Goal: Information Seeking & Learning: Learn about a topic

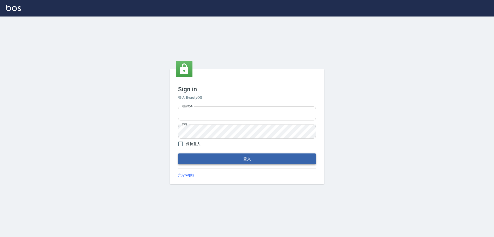
type input "0910673267"
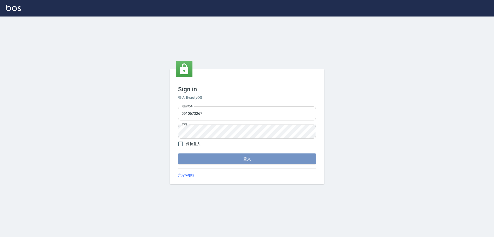
click at [243, 159] on button "登入" at bounding box center [247, 158] width 138 height 11
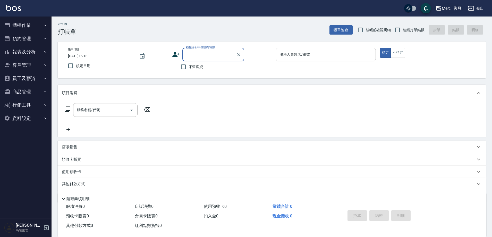
click at [447, 6] on div "Mercii 復興" at bounding box center [451, 8] width 20 height 6
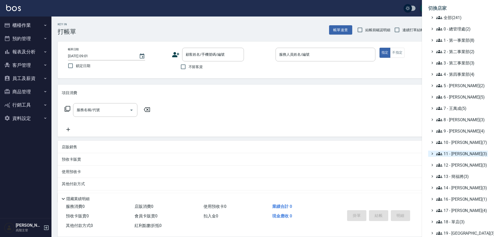
click at [455, 152] on span "11 - [PERSON_NAME](3)" at bounding box center [461, 153] width 50 height 6
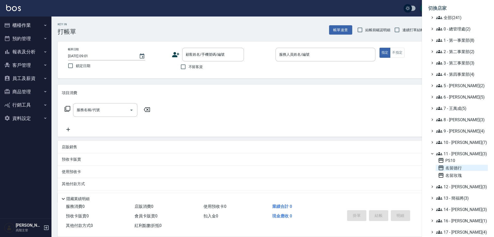
click at [452, 168] on span "名留德行" at bounding box center [462, 167] width 48 height 6
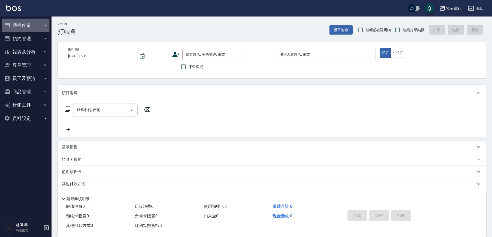
click at [35, 24] on button "櫃檯作業" at bounding box center [25, 25] width 47 height 13
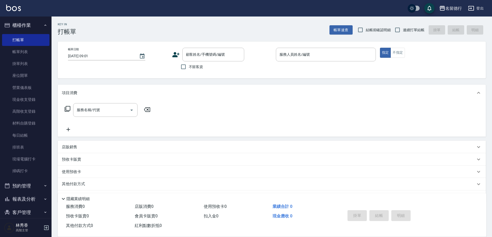
click at [35, 24] on button "櫃檯作業" at bounding box center [25, 25] width 47 height 13
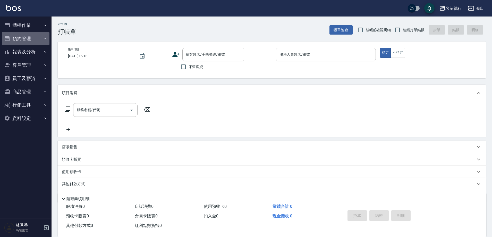
click at [32, 38] on button "預約管理" at bounding box center [25, 38] width 47 height 13
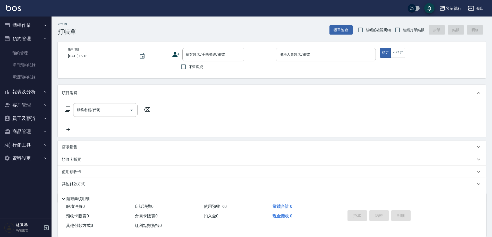
click at [30, 37] on button "預約管理" at bounding box center [25, 38] width 47 height 13
click at [30, 49] on button "報表及分析" at bounding box center [25, 51] width 47 height 13
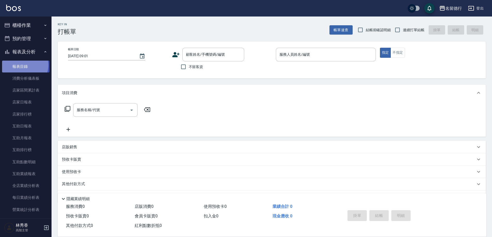
click at [23, 65] on link "報表目錄" at bounding box center [25, 66] width 47 height 12
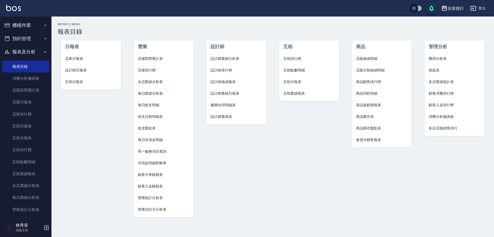
click at [145, 67] on li "店家排行榜" at bounding box center [164, 70] width 60 height 12
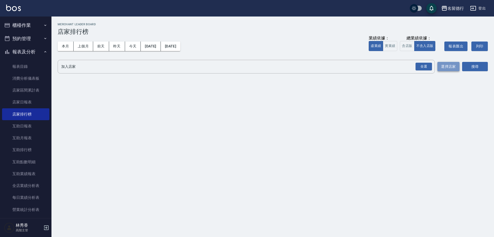
click at [453, 65] on button "選擇店家" at bounding box center [449, 67] width 22 height 10
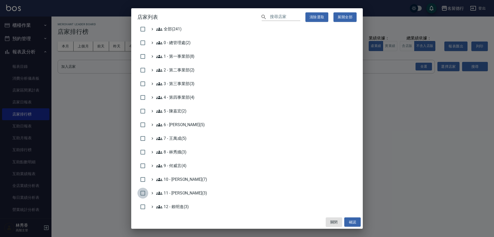
click at [142, 192] on input "checkbox" at bounding box center [142, 192] width 11 height 11
click at [350, 220] on button "確認" at bounding box center [352, 222] width 16 height 10
checkbox input "false"
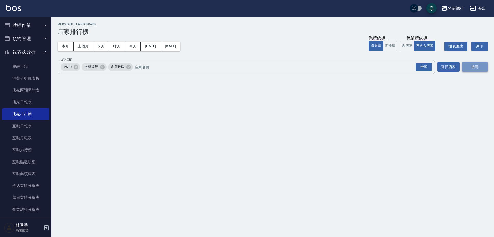
click at [481, 66] on button "搜尋" at bounding box center [475, 67] width 26 height 10
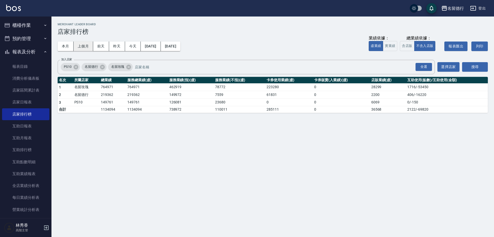
click at [85, 48] on button "上個月" at bounding box center [84, 46] width 20 height 10
click at [180, 48] on button "2025/07/31" at bounding box center [171, 46] width 20 height 10
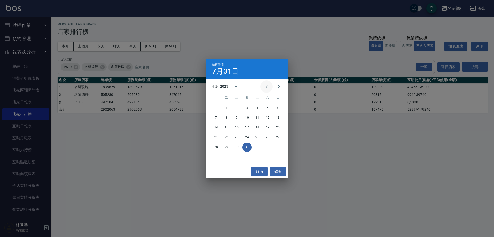
click at [267, 86] on icon "Previous month" at bounding box center [267, 86] width 6 height 6
click at [217, 155] on button "30" at bounding box center [216, 156] width 9 height 9
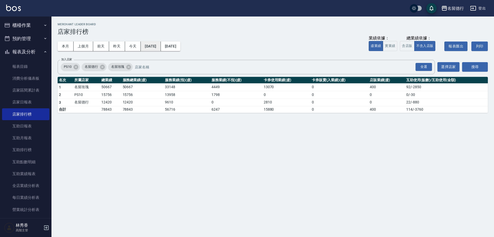
click at [149, 44] on button "2025/06/30" at bounding box center [151, 46] width 20 height 10
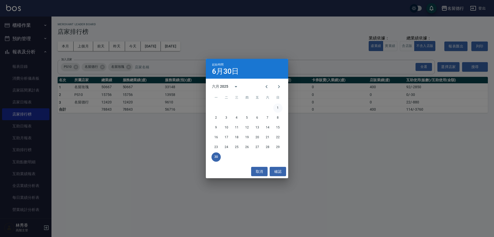
click at [278, 106] on button "1" at bounding box center [277, 107] width 9 height 9
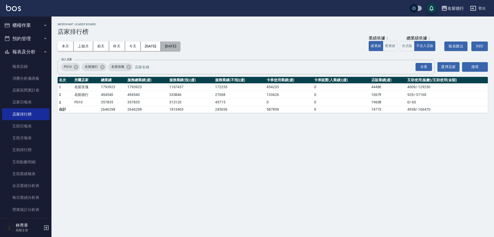
click at [180, 46] on button "2025/06/30" at bounding box center [171, 46] width 20 height 10
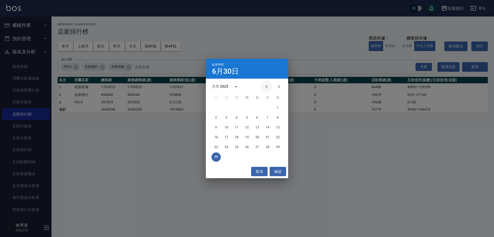
click at [266, 86] on icon "Previous month" at bounding box center [267, 86] width 6 height 6
click at [276, 85] on button "Next month" at bounding box center [279, 86] width 12 height 12
click at [270, 146] on button "31" at bounding box center [267, 146] width 9 height 9
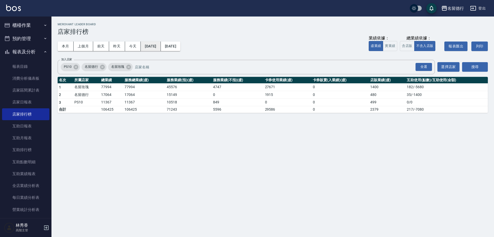
click at [161, 46] on button "2025/05/31" at bounding box center [151, 46] width 20 height 10
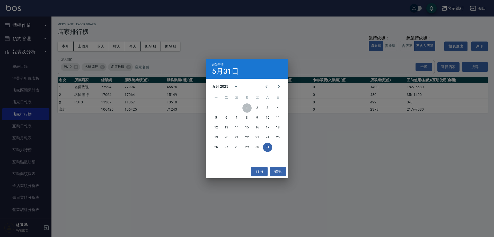
click at [246, 107] on button "1" at bounding box center [246, 107] width 9 height 9
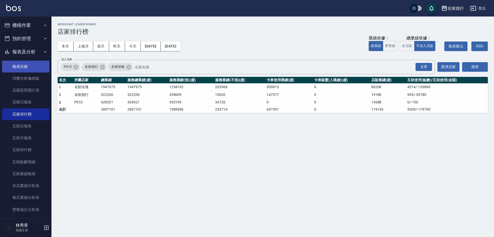
click at [23, 66] on link "報表目錄" at bounding box center [25, 66] width 47 height 12
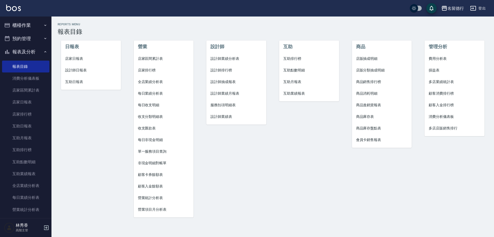
click at [146, 209] on span "營業項目月分析表" at bounding box center [164, 208] width 52 height 5
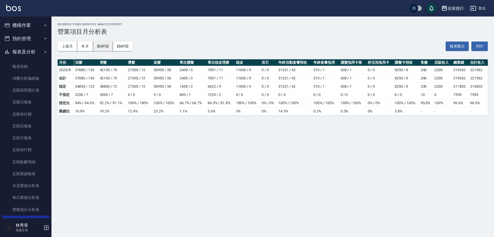
click at [107, 45] on button "2025/08/01" at bounding box center [103, 46] width 20 height 10
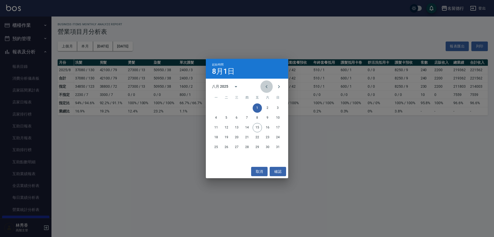
click at [266, 85] on icon "Previous month" at bounding box center [267, 86] width 6 height 6
click at [268, 86] on icon "Previous month" at bounding box center [267, 86] width 6 height 6
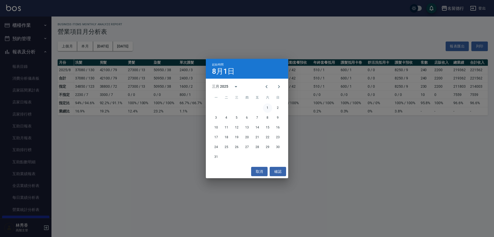
click at [266, 108] on button "1" at bounding box center [267, 107] width 9 height 9
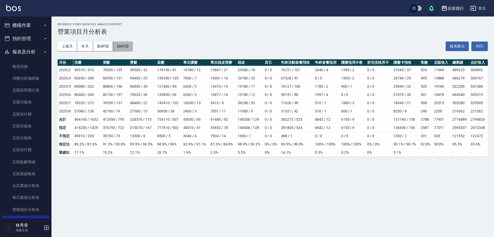
click at [133, 47] on button "2025/08/31" at bounding box center [123, 46] width 20 height 10
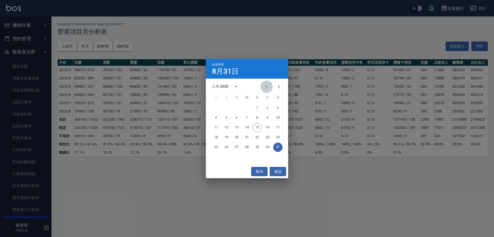
click at [268, 87] on icon "Previous month" at bounding box center [267, 86] width 6 height 6
click at [248, 146] on button "31" at bounding box center [246, 146] width 9 height 9
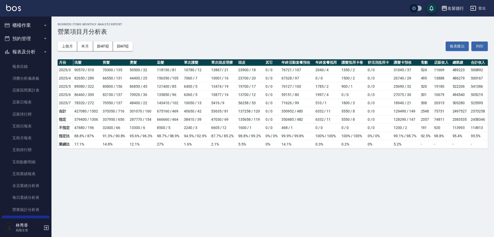
click at [203, 34] on h3 "營業項目月分析表" at bounding box center [273, 31] width 430 height 7
click at [102, 43] on button "2025/03/01" at bounding box center [103, 46] width 20 height 10
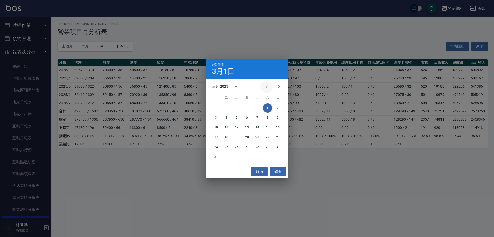
click at [267, 87] on icon "Previous month" at bounding box center [267, 86] width 6 height 6
click at [267, 86] on icon "Previous month" at bounding box center [267, 86] width 6 height 6
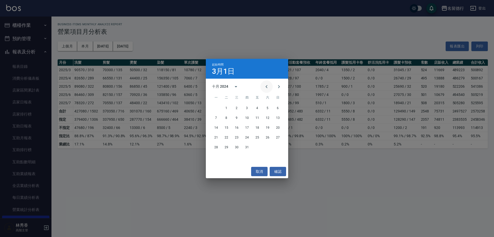
click at [267, 86] on icon "Previous month" at bounding box center [267, 86] width 6 height 6
click at [248, 107] on button "1" at bounding box center [246, 107] width 9 height 9
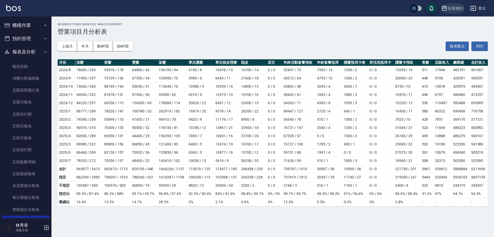
click at [453, 8] on div "名留德行" at bounding box center [456, 8] width 16 height 6
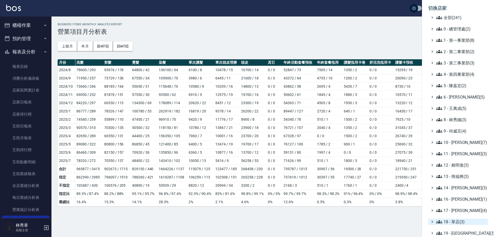
click at [454, 220] on span "18 - 單店(3)" at bounding box center [461, 221] width 50 height 6
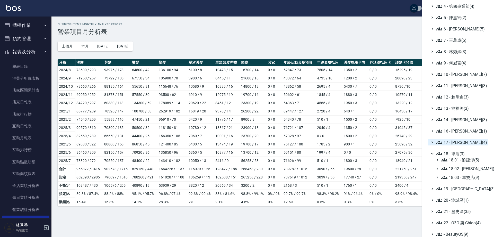
scroll to position [70, 0]
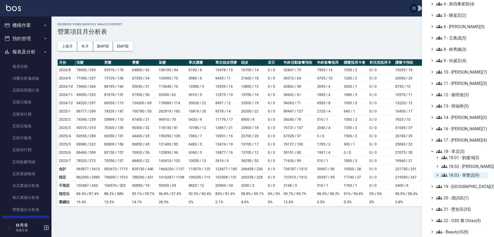
click at [448, 176] on span "18.03 - 單雙店(9)" at bounding box center [463, 175] width 45 height 6
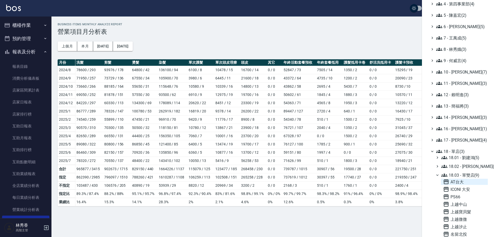
click at [452, 180] on span "AT台大" at bounding box center [464, 181] width 43 height 6
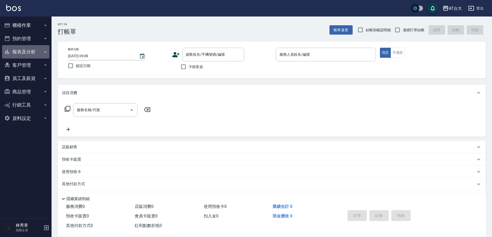
click at [29, 50] on button "報表及分析" at bounding box center [25, 51] width 47 height 13
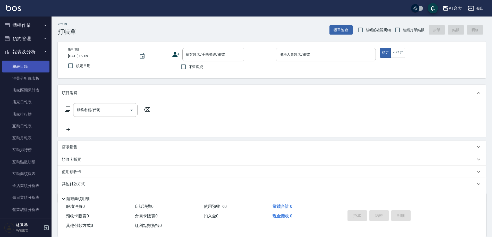
click at [24, 64] on link "報表目錄" at bounding box center [25, 66] width 47 height 12
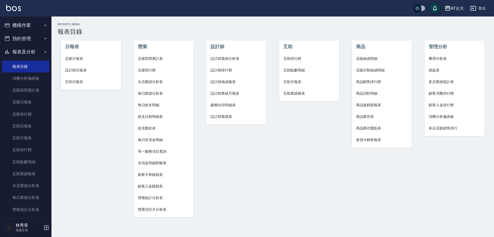
click at [223, 94] on span "設計師業績月報表" at bounding box center [237, 93] width 52 height 5
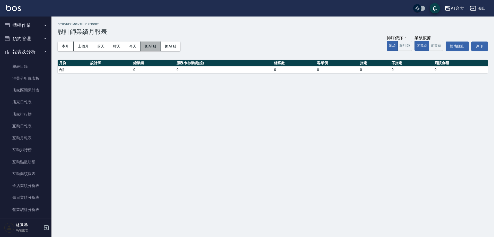
click at [157, 47] on button "[DATE]" at bounding box center [151, 46] width 20 height 10
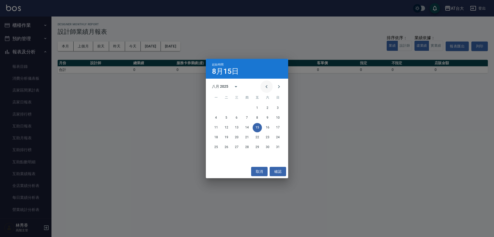
click at [266, 85] on icon "Previous month" at bounding box center [267, 86] width 6 height 6
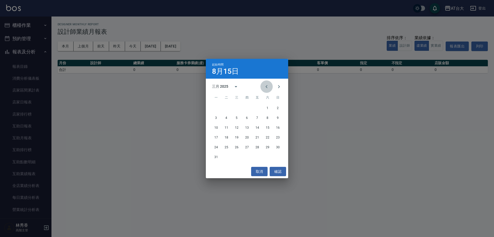
click at [266, 85] on icon "Previous month" at bounding box center [267, 86] width 6 height 6
click at [265, 87] on icon "Previous month" at bounding box center [267, 86] width 6 height 6
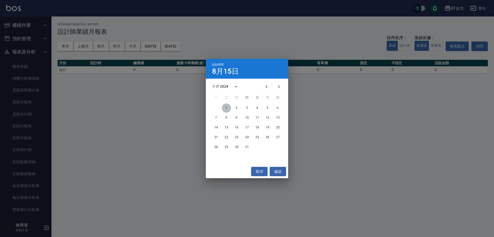
click at [227, 107] on button "1" at bounding box center [226, 107] width 9 height 9
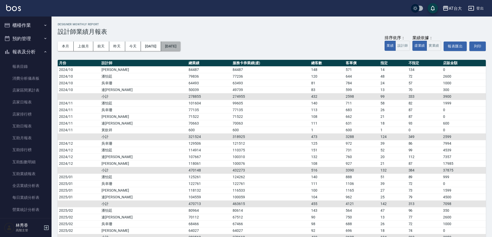
click at [180, 43] on button "2025/08/15" at bounding box center [171, 46] width 20 height 10
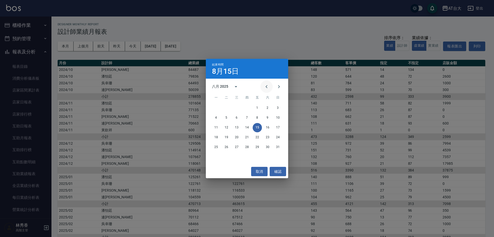
click at [266, 86] on icon "Previous month" at bounding box center [267, 86] width 2 height 3
click at [250, 145] on button "31" at bounding box center [246, 146] width 9 height 9
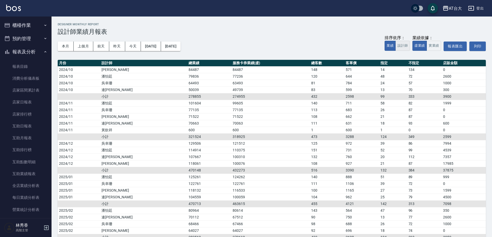
click at [405, 47] on button "設計師" at bounding box center [402, 46] width 14 height 10
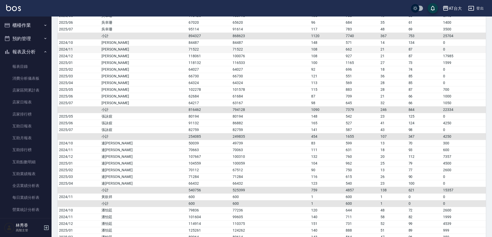
scroll to position [103, 0]
